Goal: Task Accomplishment & Management: Use online tool/utility

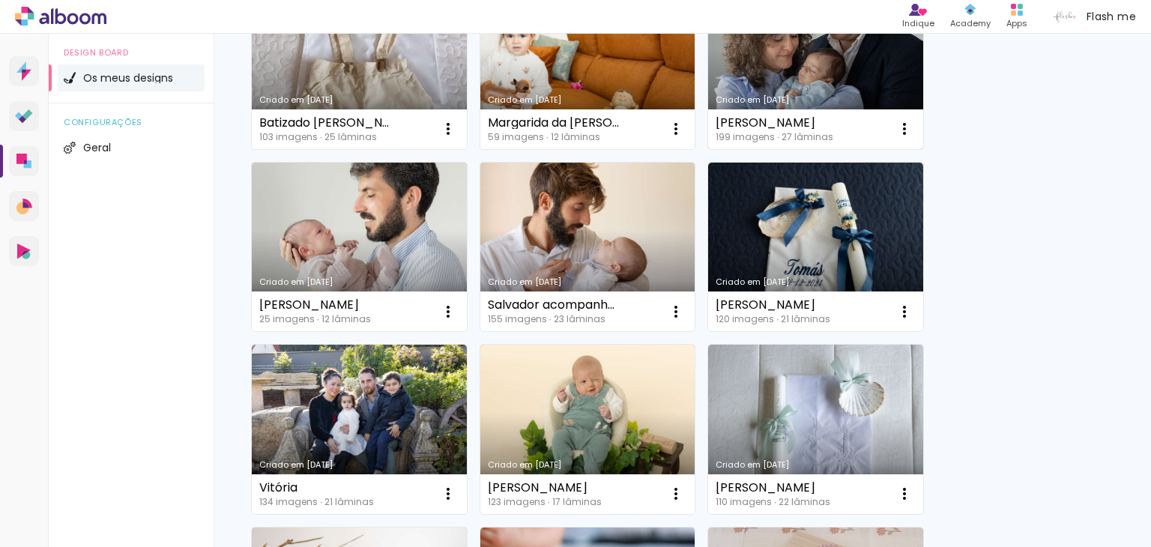
scroll to position [225, 0]
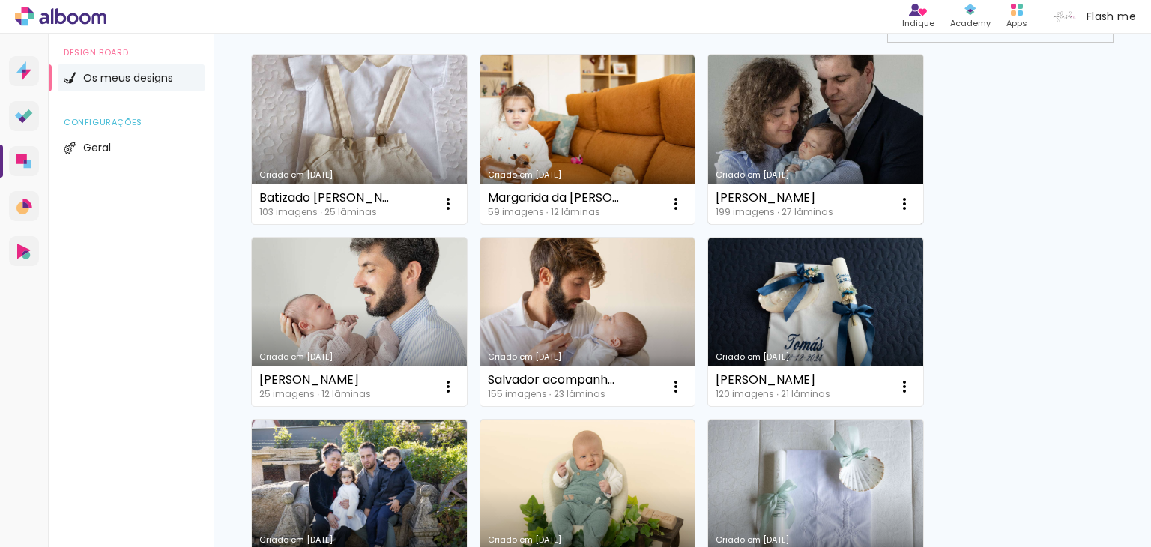
click at [818, 110] on link "Criado em [DATE]" at bounding box center [815, 139] width 215 height 169
